Goal: Task Accomplishment & Management: Use online tool/utility

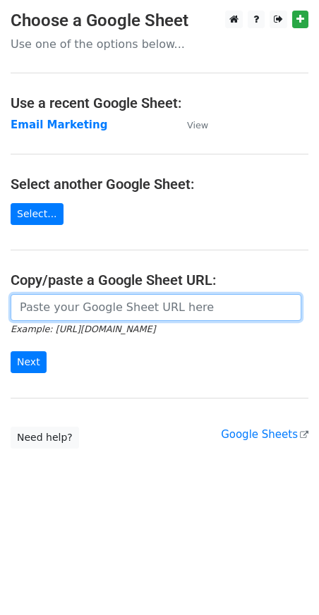
click at [68, 315] on input "url" at bounding box center [156, 307] width 291 height 27
type input "https://docs.google.com/spreadsheets/d/1xL6TpCDV6I8u0ZLJNyeDzG9gA4aAWzyqnMKZojC…"
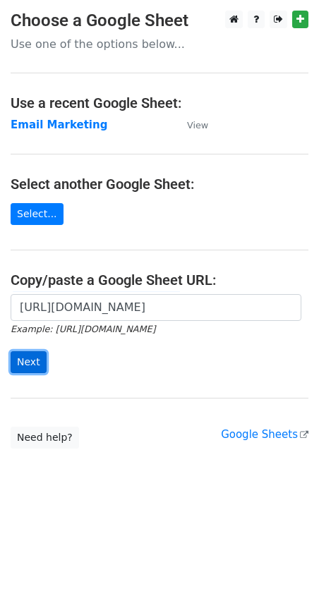
click at [32, 363] on input "Next" at bounding box center [29, 362] width 36 height 22
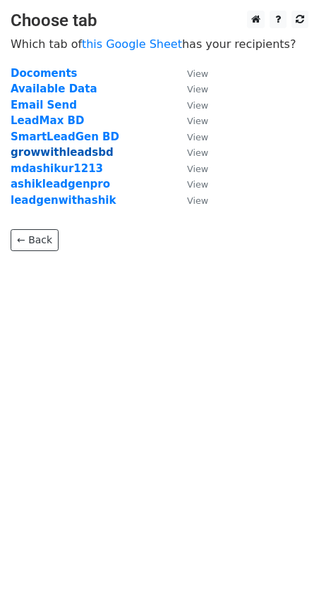
click at [52, 150] on strong "growwithleadsbd" at bounding box center [62, 152] width 103 height 13
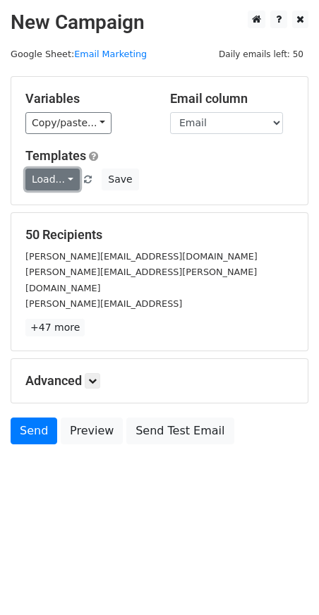
click at [56, 176] on link "Load..." at bounding box center [52, 180] width 54 height 22
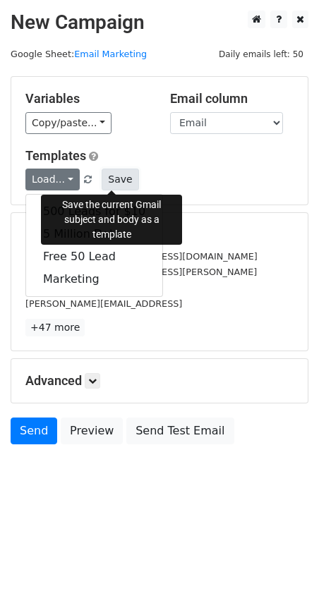
click at [116, 178] on button "Save" at bounding box center [120, 180] width 37 height 22
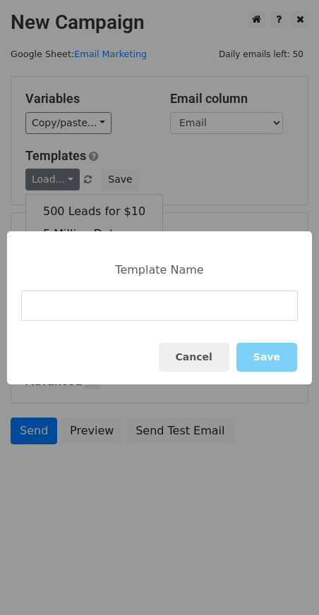
click at [97, 304] on input at bounding box center [159, 306] width 277 height 30
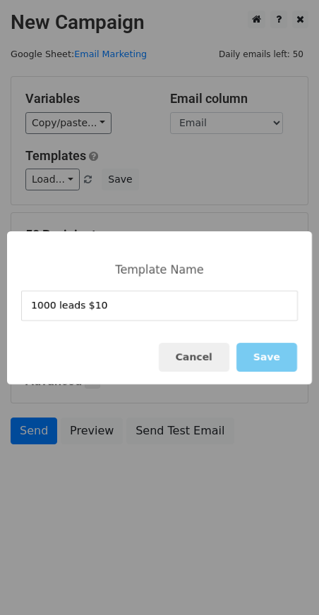
type input "1000 leads $10"
click at [287, 359] on button "Save" at bounding box center [266, 357] width 61 height 29
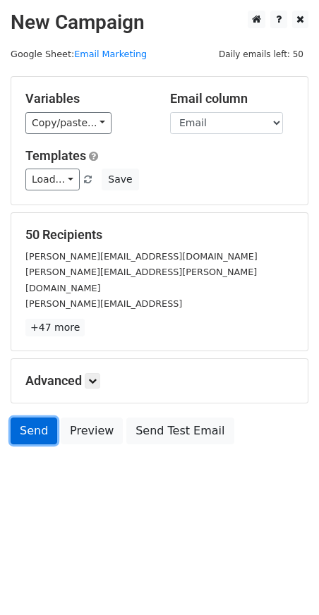
click at [30, 418] on link "Send" at bounding box center [34, 431] width 47 height 27
